Goal: Task Accomplishment & Management: Use online tool/utility

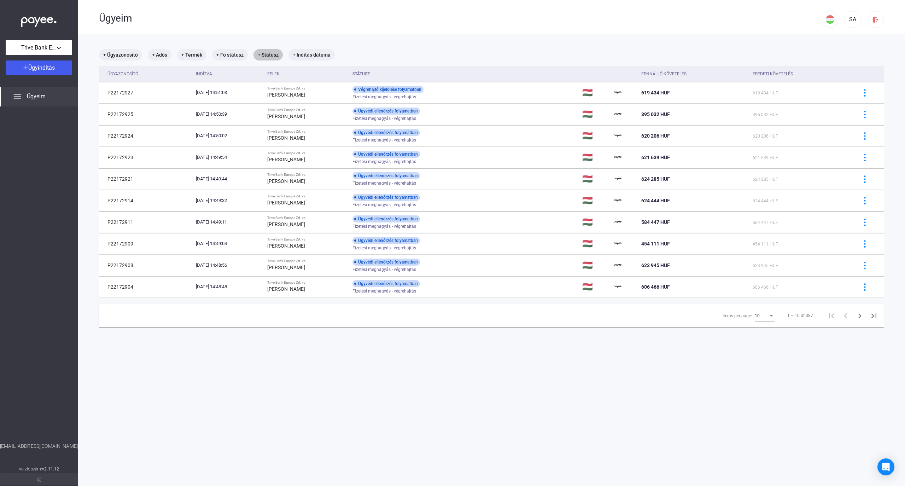
click at [269, 56] on mat-chip "+ Státusz" at bounding box center [268, 54] width 29 height 11
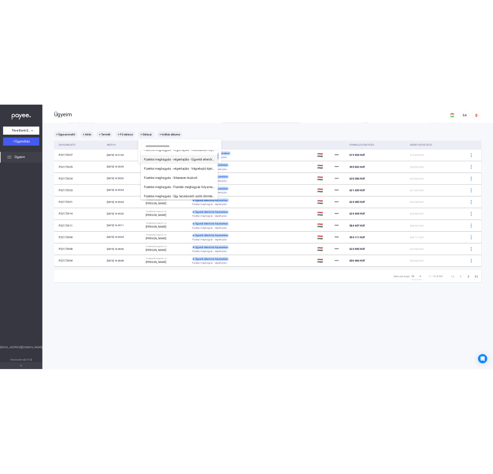
scroll to position [94, 0]
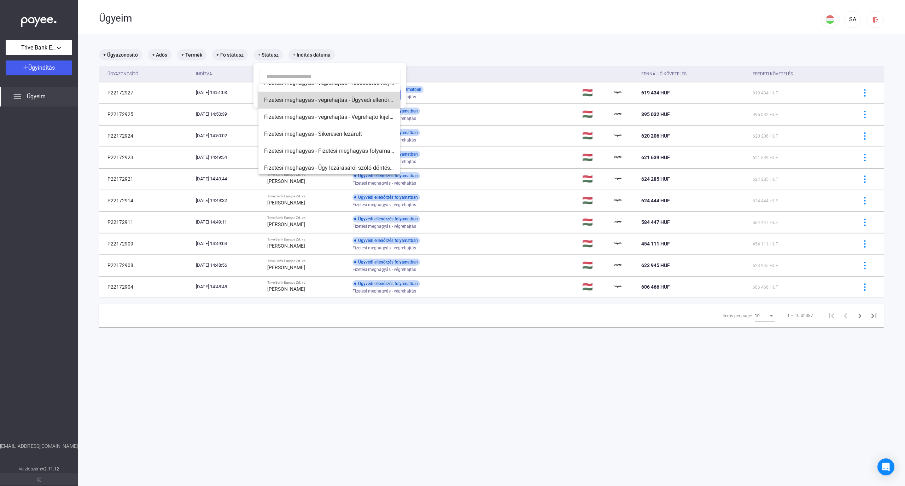
click at [350, 103] on span "Fizetési meghagyás - végrehajtás - Ügyvédi ellenőrzés folyamatban" at bounding box center [329, 100] width 130 height 8
type input "**********"
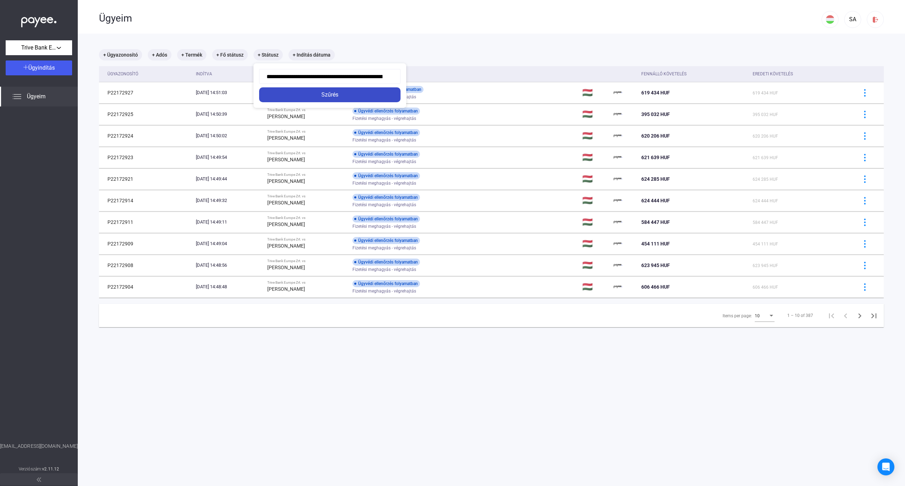
click at [345, 90] on button "Szűrés" at bounding box center [329, 94] width 141 height 15
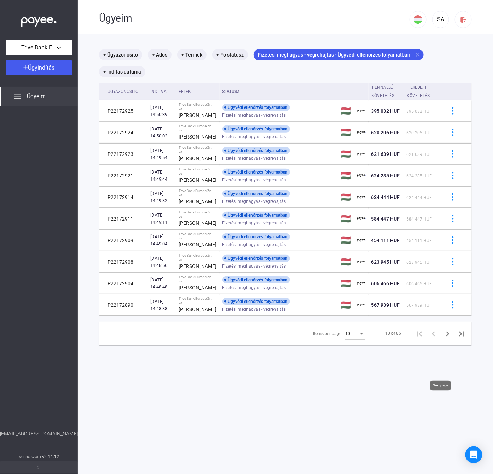
click at [443, 339] on icon "Next page" at bounding box center [448, 334] width 10 height 10
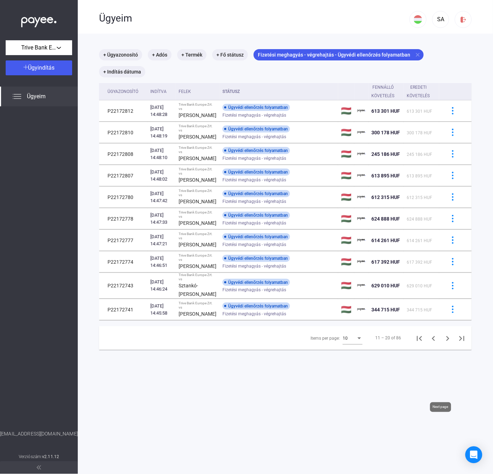
click at [443, 344] on icon "Next page" at bounding box center [448, 339] width 10 height 10
